Goal: Task Accomplishment & Management: Complete application form

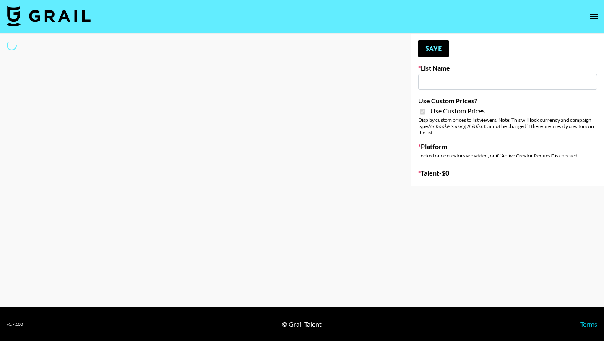
type input "Nippies"
checkbox input "true"
select select "Brand"
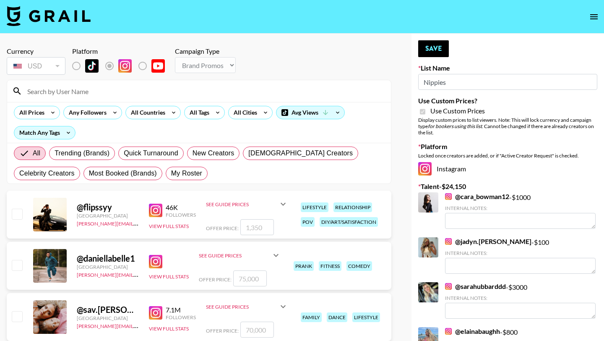
click at [76, 91] on input at bounding box center [204, 90] width 364 height 13
click at [76, 59] on label "List locked to Instagram." at bounding box center [83, 66] width 31 height 18
click at [106, 93] on input at bounding box center [204, 90] width 364 height 13
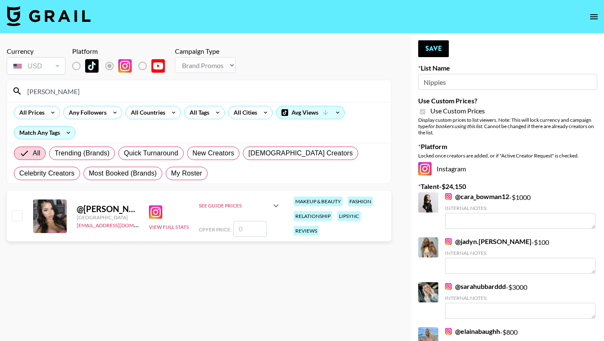
type input "[PERSON_NAME]"
click at [246, 227] on input "number" at bounding box center [250, 229] width 34 height 16
checkbox input "true"
type input "1000"
click at [436, 53] on button "Save" at bounding box center [433, 48] width 31 height 17
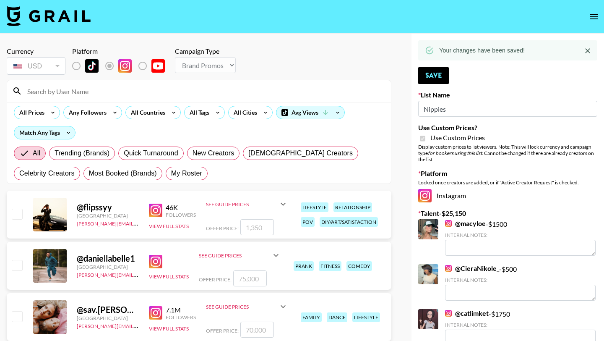
click at [97, 90] on input at bounding box center [204, 90] width 364 height 13
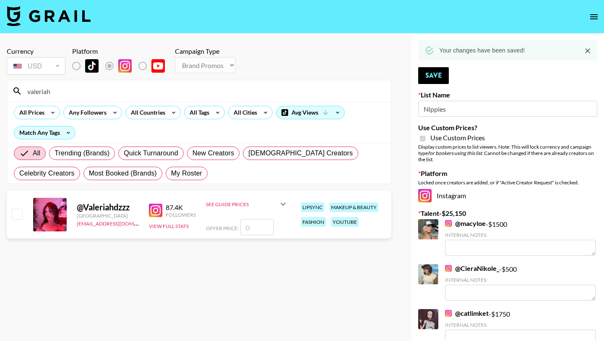
type input "valeriah"
click at [20, 217] on input "checkbox" at bounding box center [17, 213] width 10 height 10
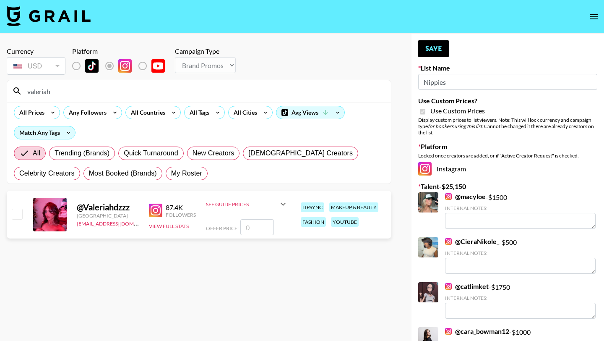
click at [263, 226] on input "number" at bounding box center [257, 227] width 34 height 16
checkbox input "true"
type input "1"
checkbox input "false"
type input "1"
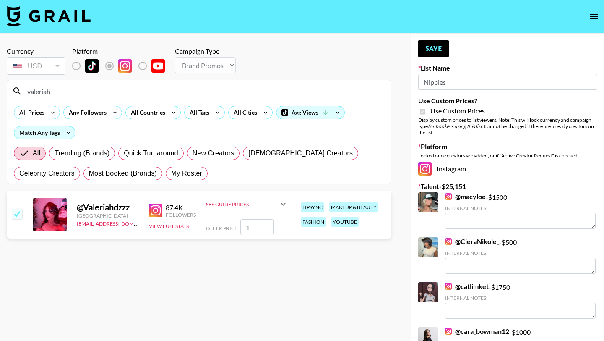
checkbox input "false"
checkbox input "true"
type input "2"
checkbox input "false"
type input "1"
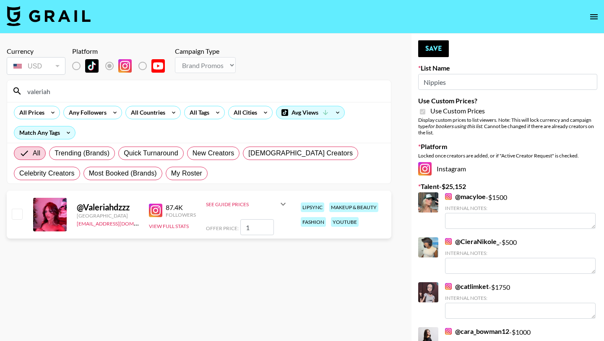
checkbox input "true"
type input "1000"
click at [427, 43] on button "Save" at bounding box center [433, 48] width 31 height 17
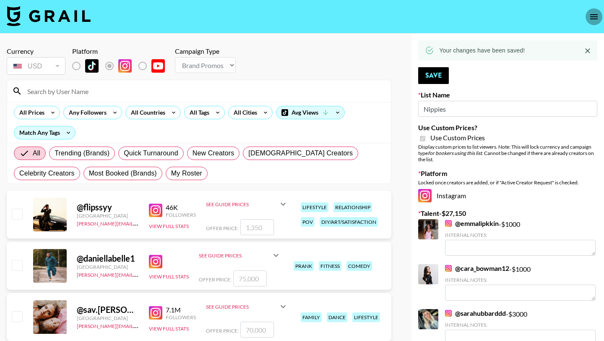
click at [589, 13] on icon "open drawer" at bounding box center [594, 17] width 10 height 10
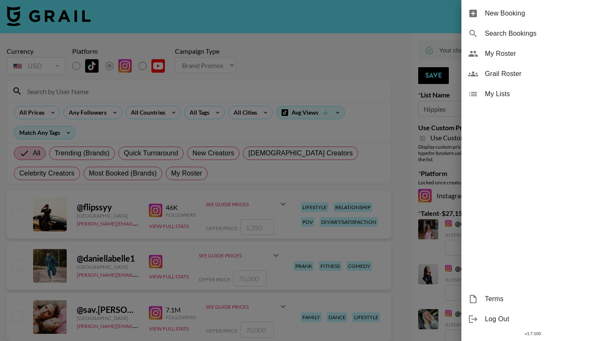
click at [566, 13] on span "New Booking" at bounding box center [541, 13] width 112 height 10
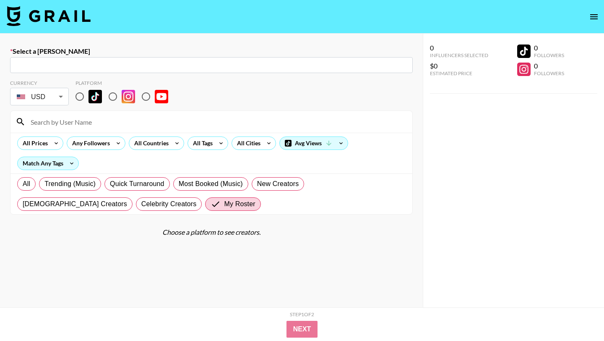
click at [162, 65] on input "text" at bounding box center [211, 65] width 393 height 10
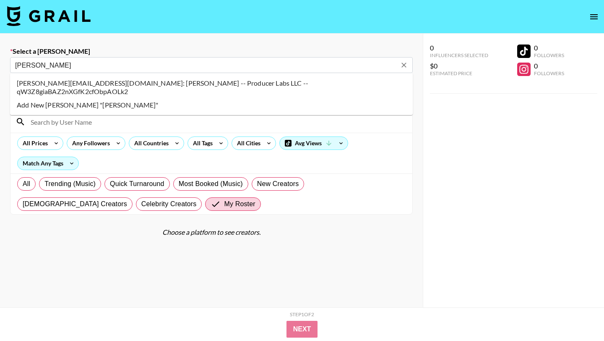
type input "[PERSON_NAME][EMAIL_ADDRESS][DOMAIN_NAME]: [PERSON_NAME] -- Producer Labs LLC -…"
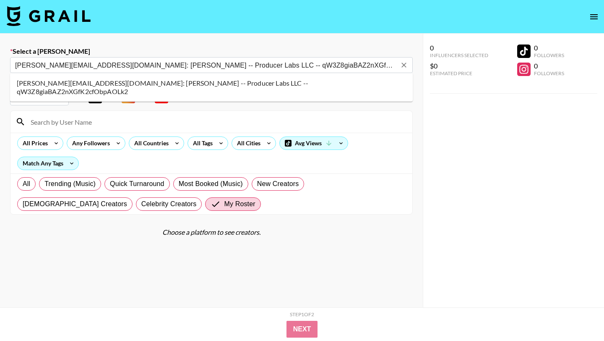
click at [114, 82] on li "[PERSON_NAME][EMAIL_ADDRESS][DOMAIN_NAME]: [PERSON_NAME] -- Producer Labs LLC -…" at bounding box center [211, 87] width 403 height 22
select select "Song"
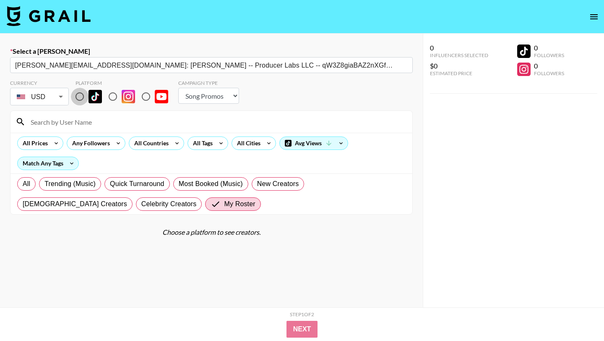
click at [82, 92] on input "radio" at bounding box center [80, 97] width 18 height 18
radio input "true"
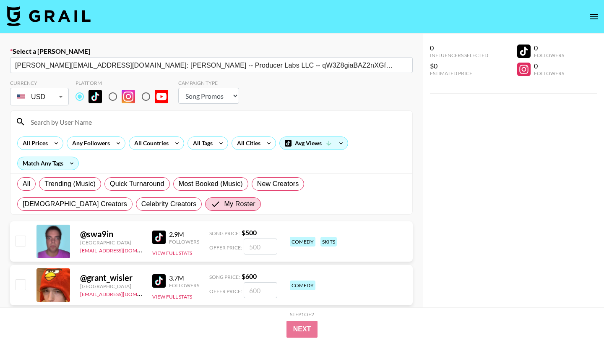
click at [83, 111] on div at bounding box center [211, 122] width 402 height 22
click at [86, 120] on input at bounding box center [217, 121] width 382 height 13
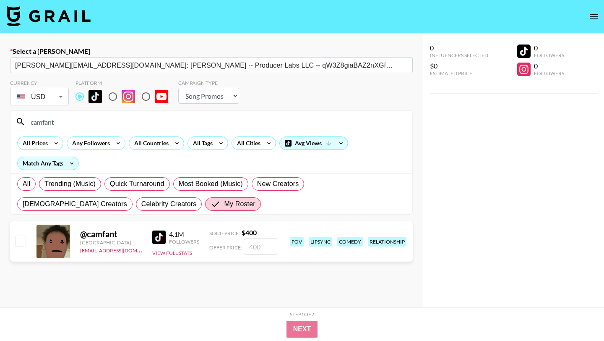
type input "camfant"
click at [19, 242] on input "checkbox" at bounding box center [20, 240] width 10 height 10
checkbox input "true"
type input "400"
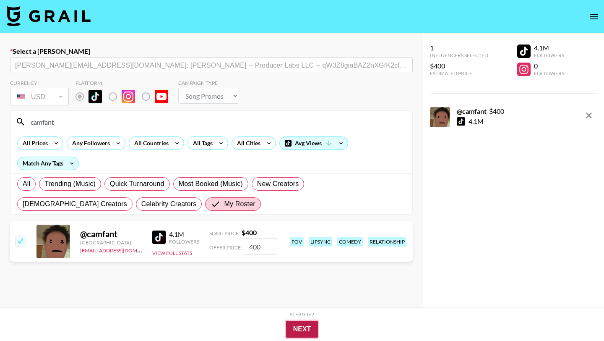
click at [306, 329] on button "Next" at bounding box center [302, 328] width 32 height 17
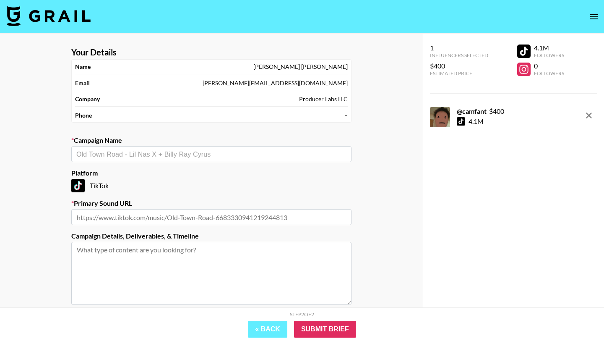
click at [254, 156] on input "text" at bounding box center [211, 154] width 270 height 10
click at [235, 172] on li "Add New Campaign: "something wrong"" at bounding box center [211, 171] width 280 height 13
type input "something wrong"
click at [235, 212] on input "text" at bounding box center [211, 217] width 280 height 16
paste input "[URL][DOMAIN_NAME]"
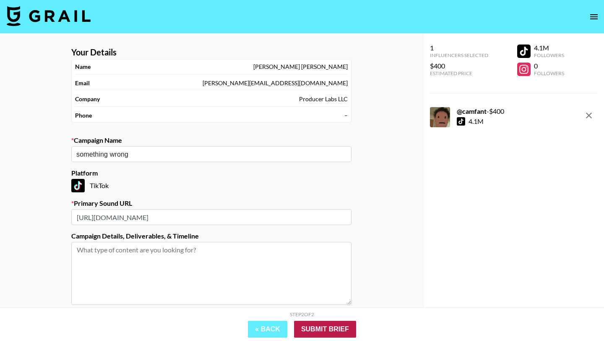
type input "[URL][DOMAIN_NAME]"
click at [325, 334] on input "Submit Brief" at bounding box center [325, 328] width 62 height 17
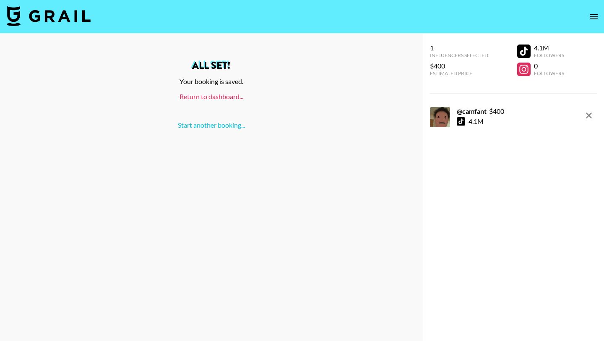
click at [223, 98] on link "Return to dashboard..." at bounding box center [211, 96] width 64 height 8
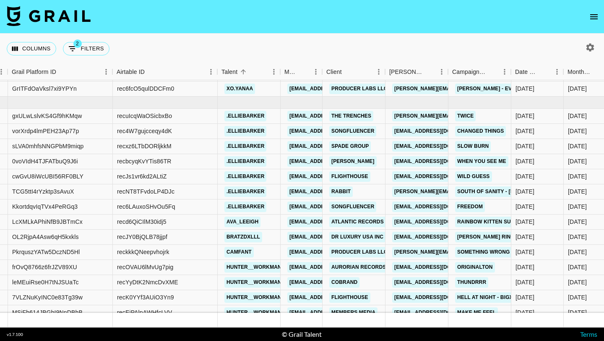
scroll to position [4703, 62]
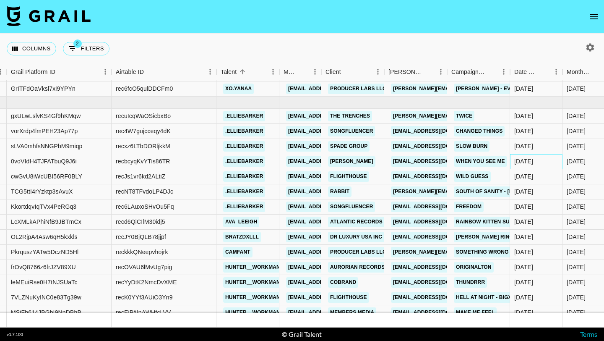
click at [526, 161] on div "9/2/2025" at bounding box center [523, 161] width 19 height 8
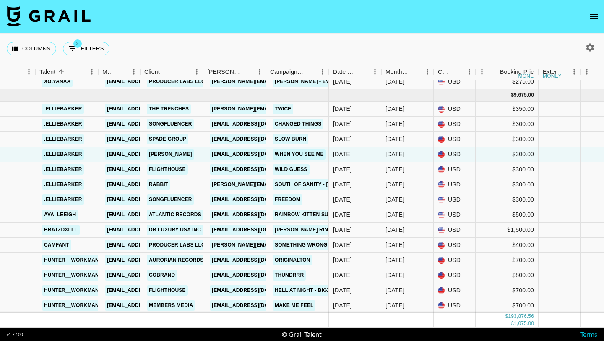
scroll to position [4711, 244]
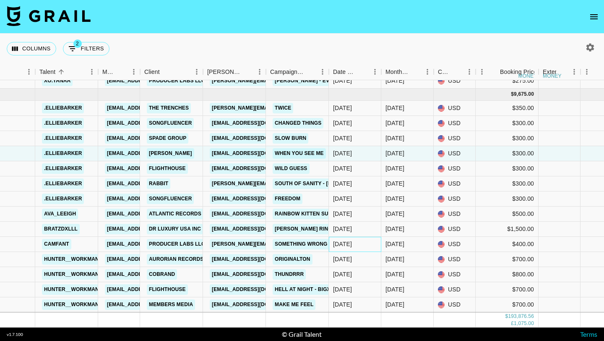
click at [360, 247] on div "9/5/2025" at bounding box center [355, 244] width 52 height 15
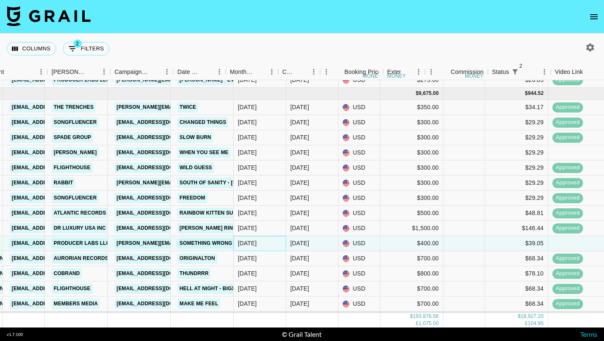
scroll to position [4712, 266]
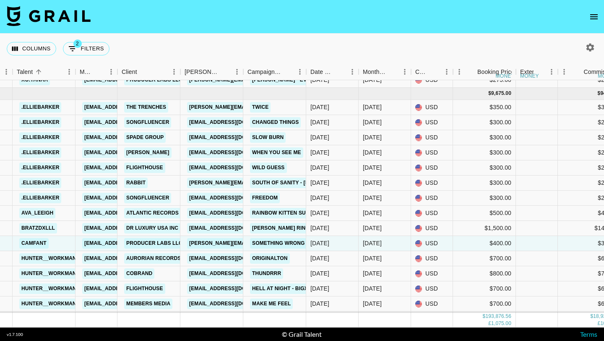
click at [593, 18] on icon "open drawer" at bounding box center [594, 16] width 8 height 5
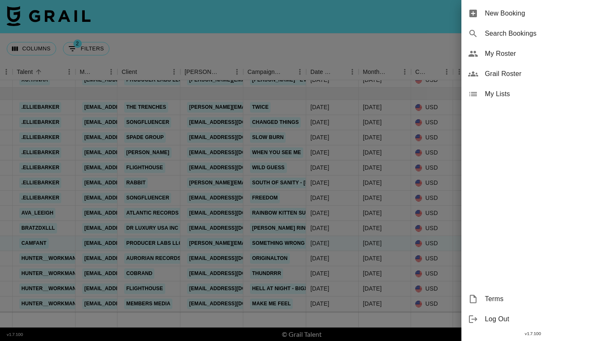
click at [533, 23] on div "New Booking" at bounding box center [532, 13] width 143 height 20
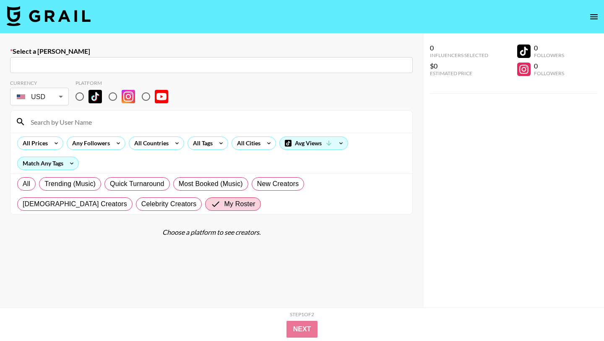
click at [124, 61] on input "text" at bounding box center [211, 65] width 393 height 10
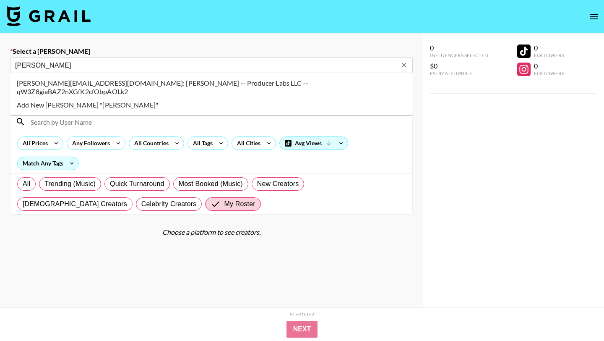
click at [191, 84] on li "[PERSON_NAME][EMAIL_ADDRESS][DOMAIN_NAME]: [PERSON_NAME] -- Producer Labs LLC -…" at bounding box center [211, 87] width 403 height 22
type input "[PERSON_NAME][EMAIL_ADDRESS][DOMAIN_NAME]: [PERSON_NAME] -- Producer Labs LLC -…"
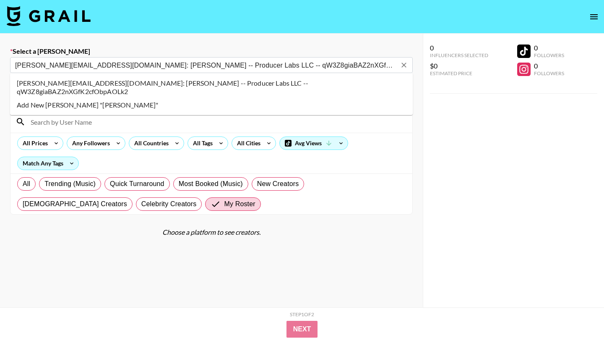
select select "Song"
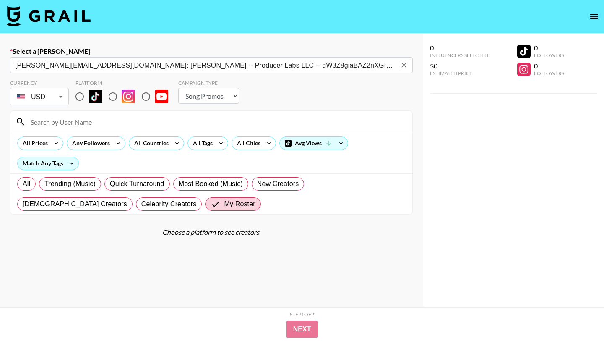
type input "[PERSON_NAME][EMAIL_ADDRESS][DOMAIN_NAME]: [PERSON_NAME] -- Producer Labs LLC -…"
click at [27, 105] on div "USD USD ​" at bounding box center [39, 96] width 59 height 21
click at [75, 98] on input "radio" at bounding box center [80, 97] width 18 height 18
radio input "true"
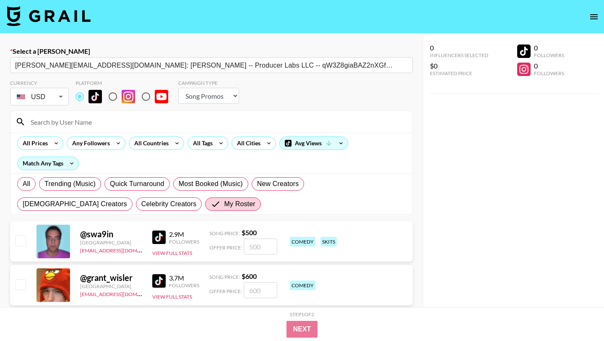
click at [78, 122] on input at bounding box center [217, 121] width 382 height 13
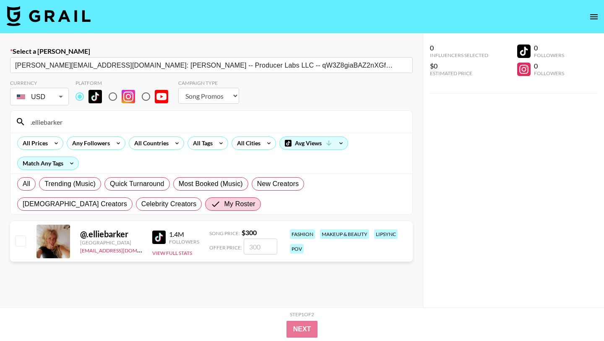
type input ".elliebarker"
click at [19, 242] on input "checkbox" at bounding box center [20, 240] width 10 height 10
checkbox input "true"
type input "300"
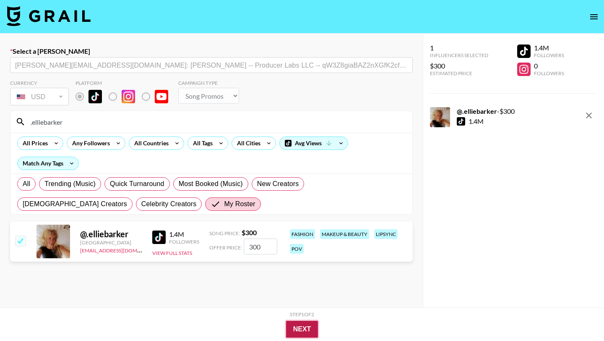
click at [303, 328] on button "Next" at bounding box center [302, 328] width 32 height 17
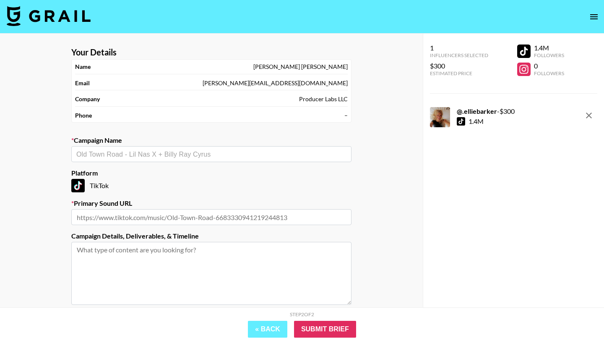
click at [184, 162] on section "Your Details Name Chris Soltis Email chris@producerlabs.io Company Producer Lab…" at bounding box center [212, 199] width 294 height 319
click at [190, 161] on div "​" at bounding box center [211, 154] width 280 height 16
click at [136, 176] on li "something wrong" at bounding box center [211, 171] width 280 height 13
type input "something wrong"
type input "[URL][DOMAIN_NAME]"
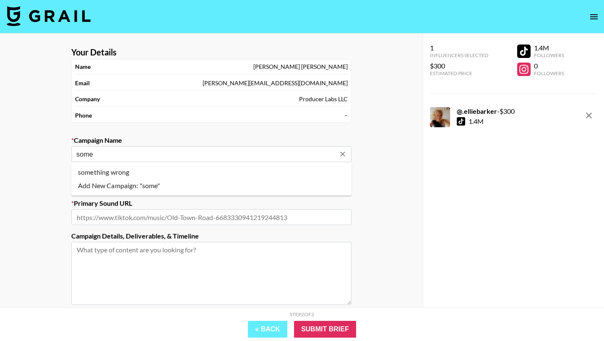
type textarea "TikTok --"
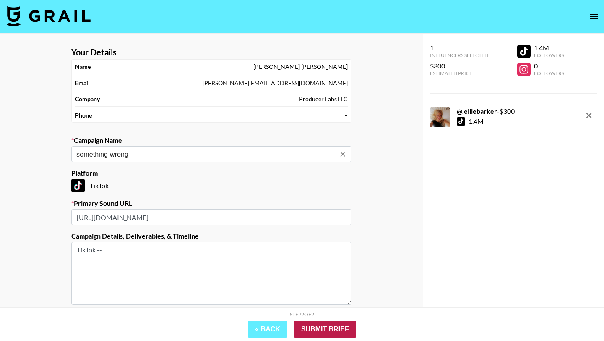
type input "something wrong"
click at [327, 320] on input "Submit Brief" at bounding box center [325, 328] width 62 height 17
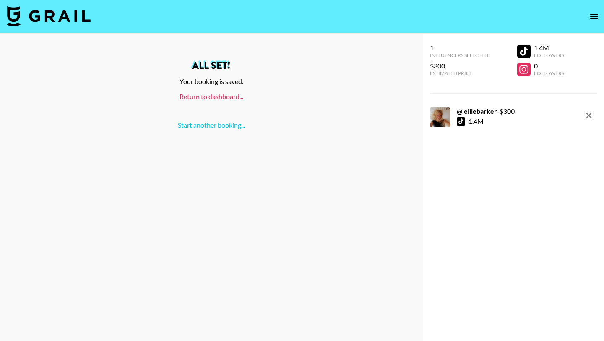
click at [205, 93] on link "Return to dashboard..." at bounding box center [211, 96] width 64 height 8
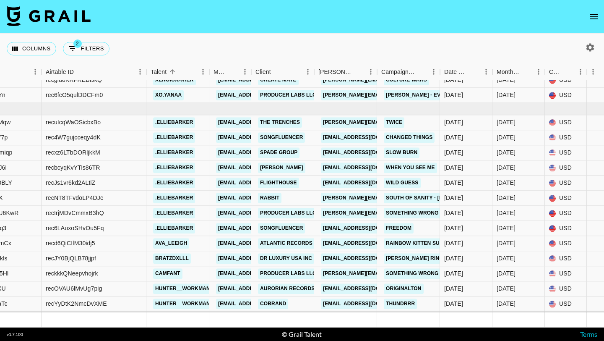
scroll to position [4695, 133]
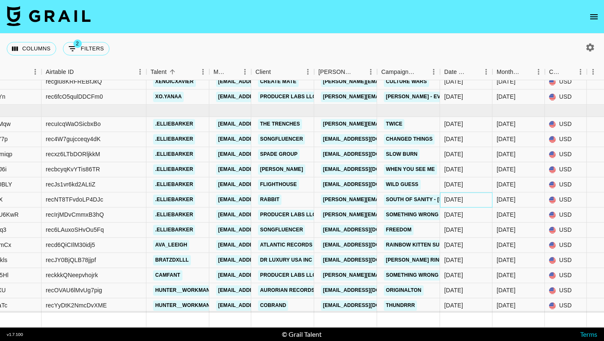
click at [462, 207] on div "9/2/2025" at bounding box center [466, 199] width 52 height 15
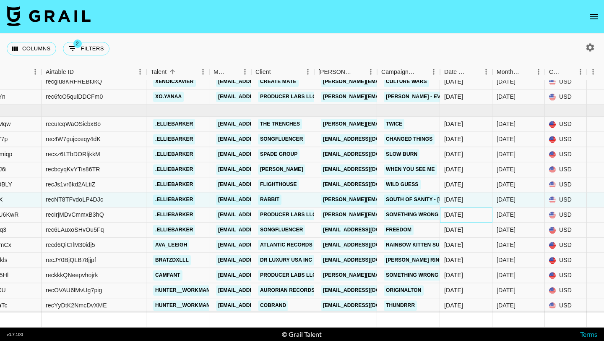
click at [462, 213] on div "9/5/2025" at bounding box center [453, 215] width 19 height 8
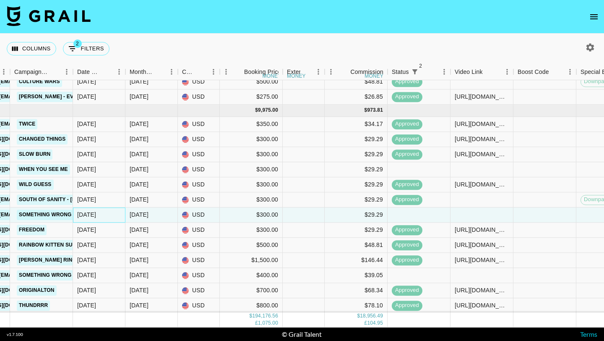
scroll to position [4695, 502]
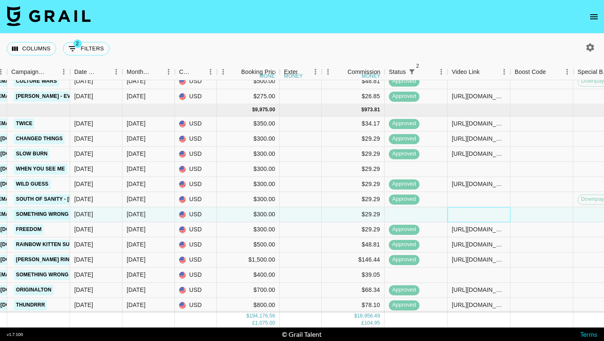
click at [474, 216] on div at bounding box center [478, 214] width 63 height 15
click at [473, 216] on div at bounding box center [478, 214] width 63 height 15
type input "https://www.tiktok.com/@.elliebarker/video/7546704649894563127?_r=1&_t=ZT-8zTzE…"
click at [521, 219] on div at bounding box center [541, 214] width 63 height 15
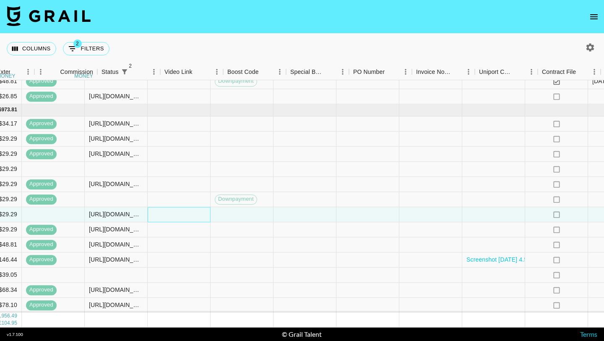
scroll to position [4695, 1009]
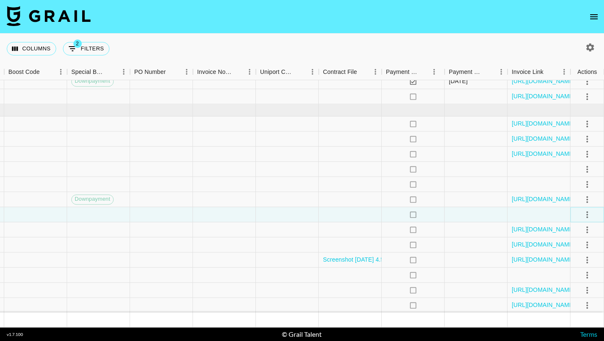
click at [584, 212] on icon "select merge strategy" at bounding box center [587, 214] width 10 height 10
click at [577, 295] on div "Approve" at bounding box center [569, 293] width 26 height 10
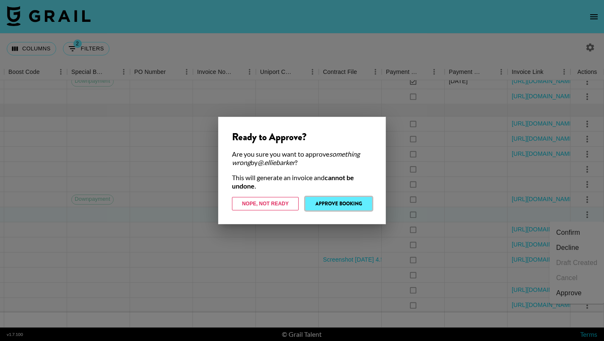
click at [356, 203] on button "Approve Booking" at bounding box center [338, 203] width 67 height 13
